Goal: Find specific page/section: Find specific page/section

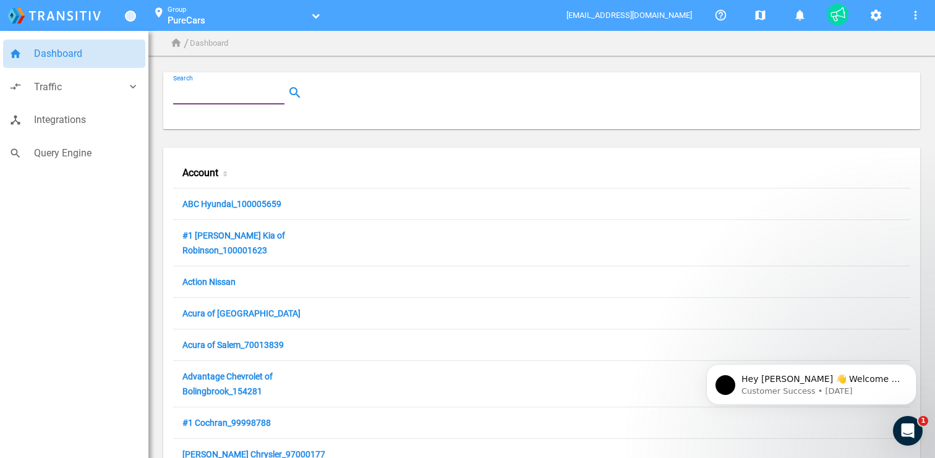
click at [194, 87] on input "Search" at bounding box center [231, 92] width 116 height 15
paste input "100049613"
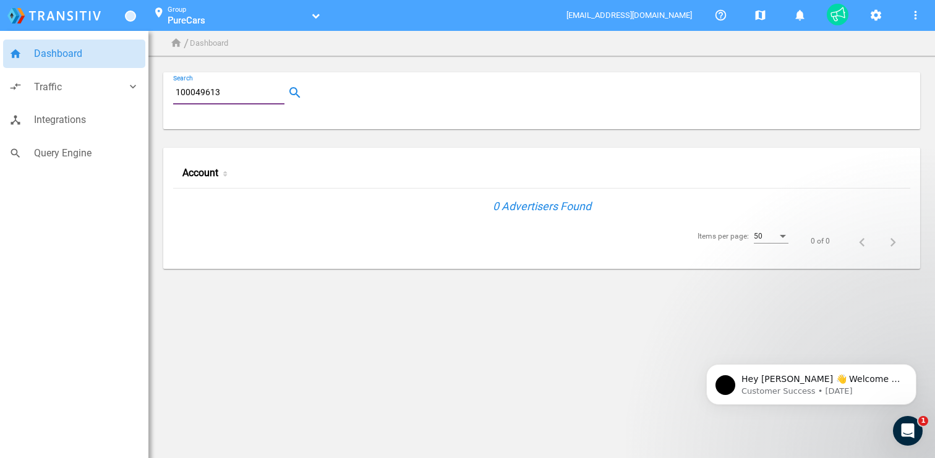
click at [234, 92] on input "100049613" at bounding box center [231, 92] width 116 height 15
paste input "Snowy Mountains Chevrolet"
type input "Snowy Mountains Chevrolet"
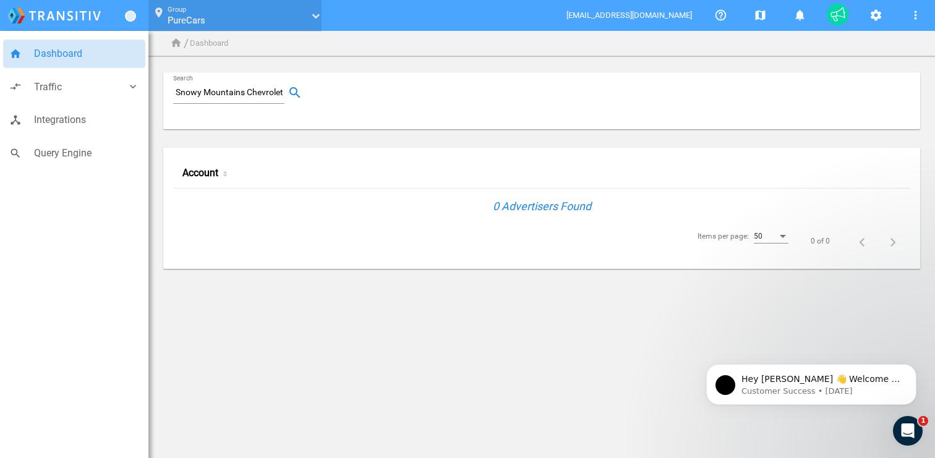
click at [217, 6] on div "Group PureCars PureCars" at bounding box center [238, 13] width 141 height 18
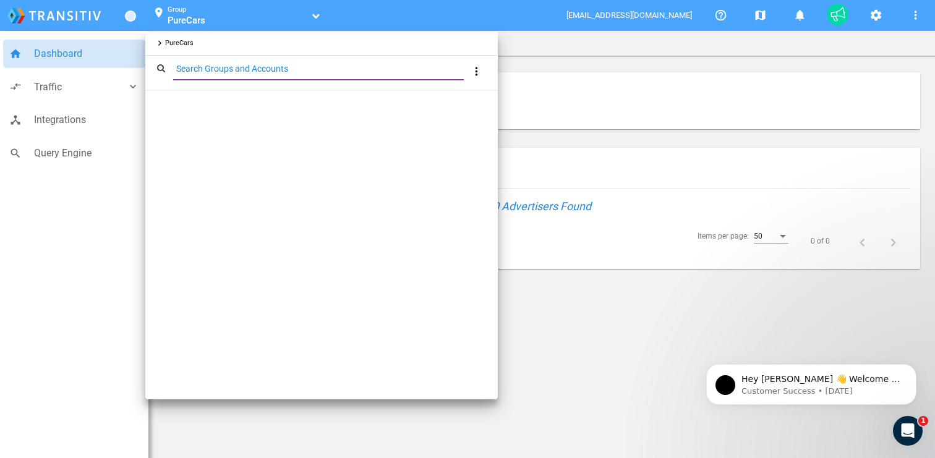
paste input "100049613"
type input "100049613"
click at [64, 245] on div at bounding box center [467, 229] width 935 height 458
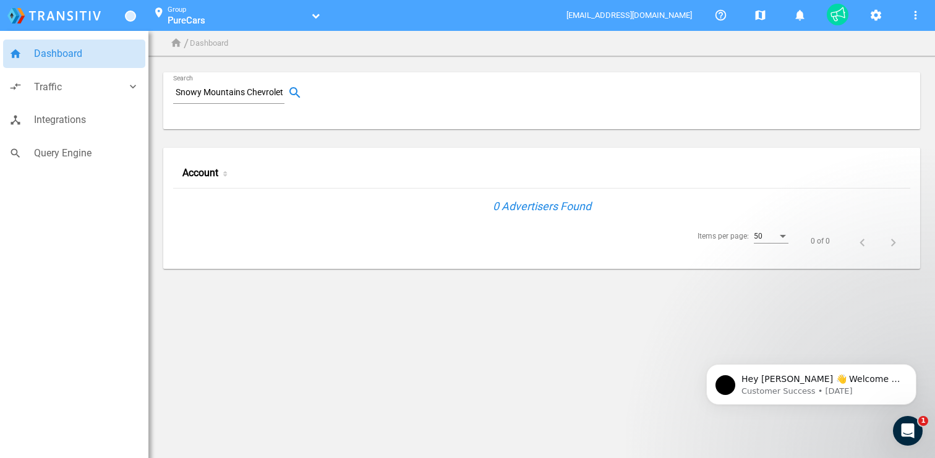
click at [195, 85] on div "Snowy Mountains Chevrolet Search" at bounding box center [228, 93] width 111 height 22
click at [195, 92] on input "Snowy Mountains Chevrolet" at bounding box center [231, 92] width 116 height 15
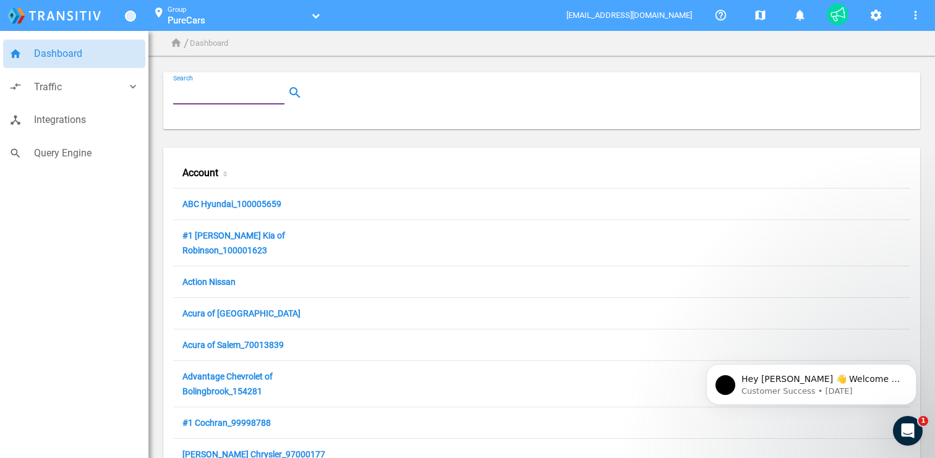
paste input "100049613"
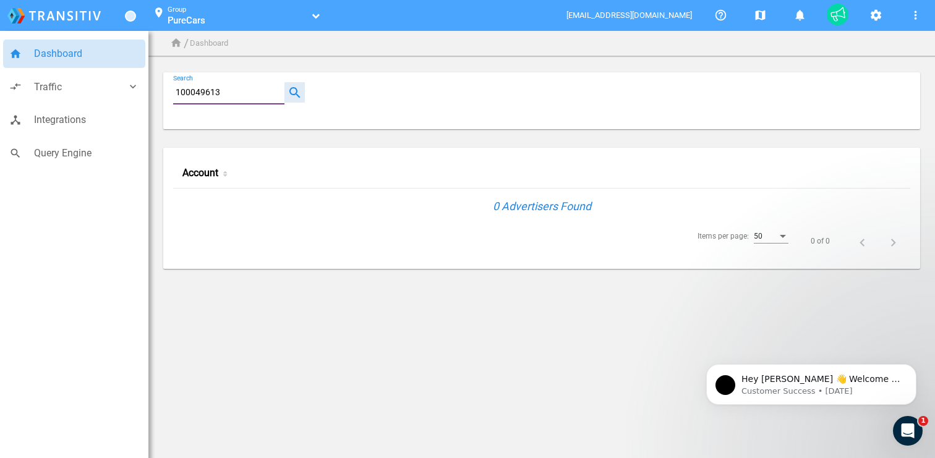
type input "100049613"
click at [288, 94] on button "button" at bounding box center [295, 92] width 20 height 20
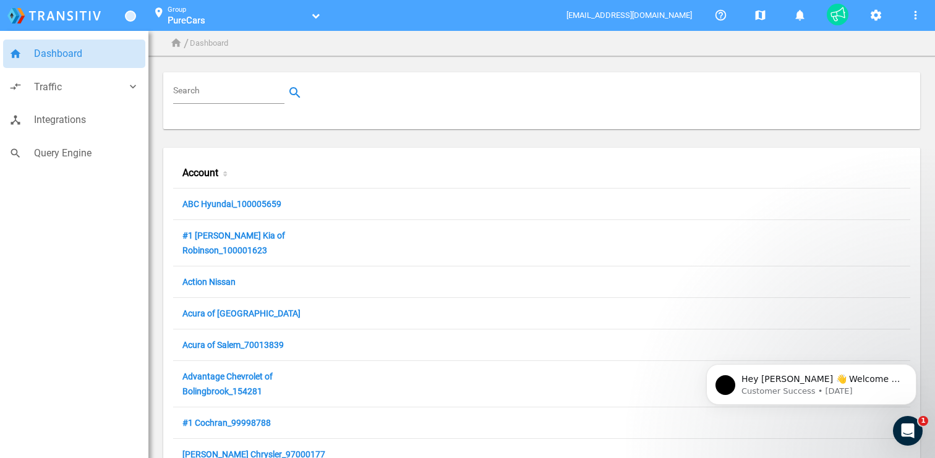
click at [234, 95] on input "Search" at bounding box center [231, 92] width 116 height 15
paste input "100049614"
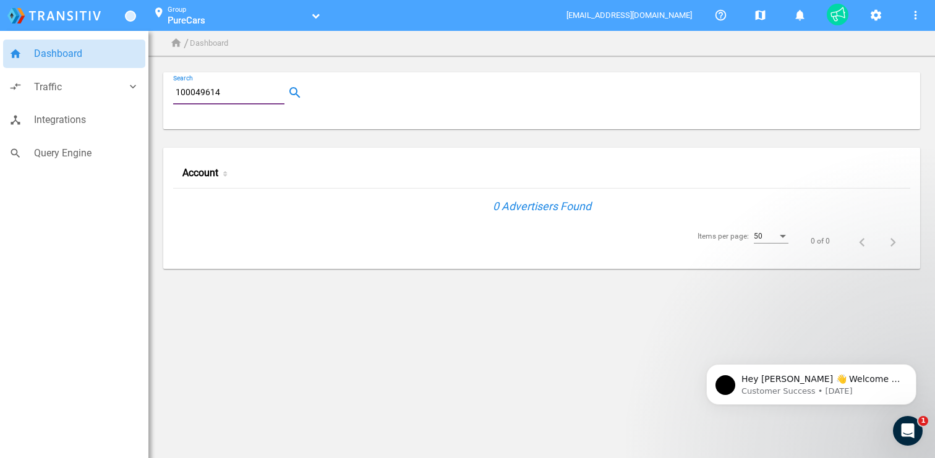
type input "100049614"
click at [317, 9] on button "location_on Group PureCars PureCars" at bounding box center [233, 16] width 176 height 32
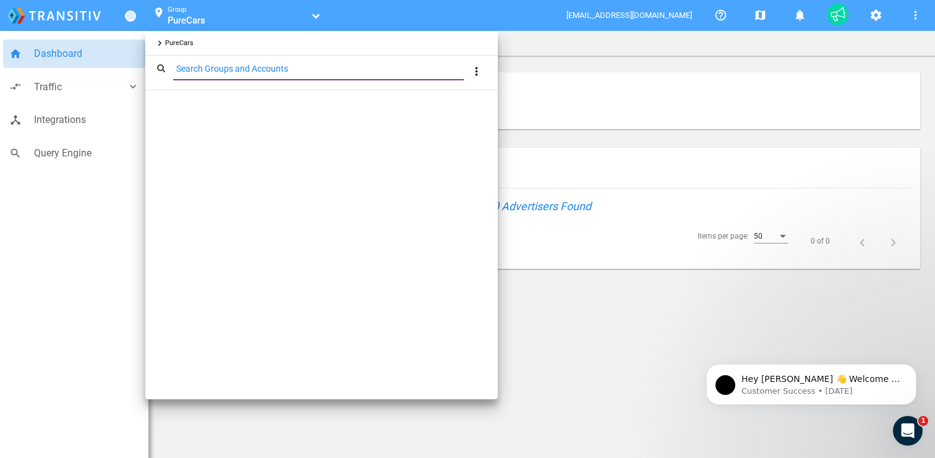
type input "100049614"
